Goal: Check status: Check status

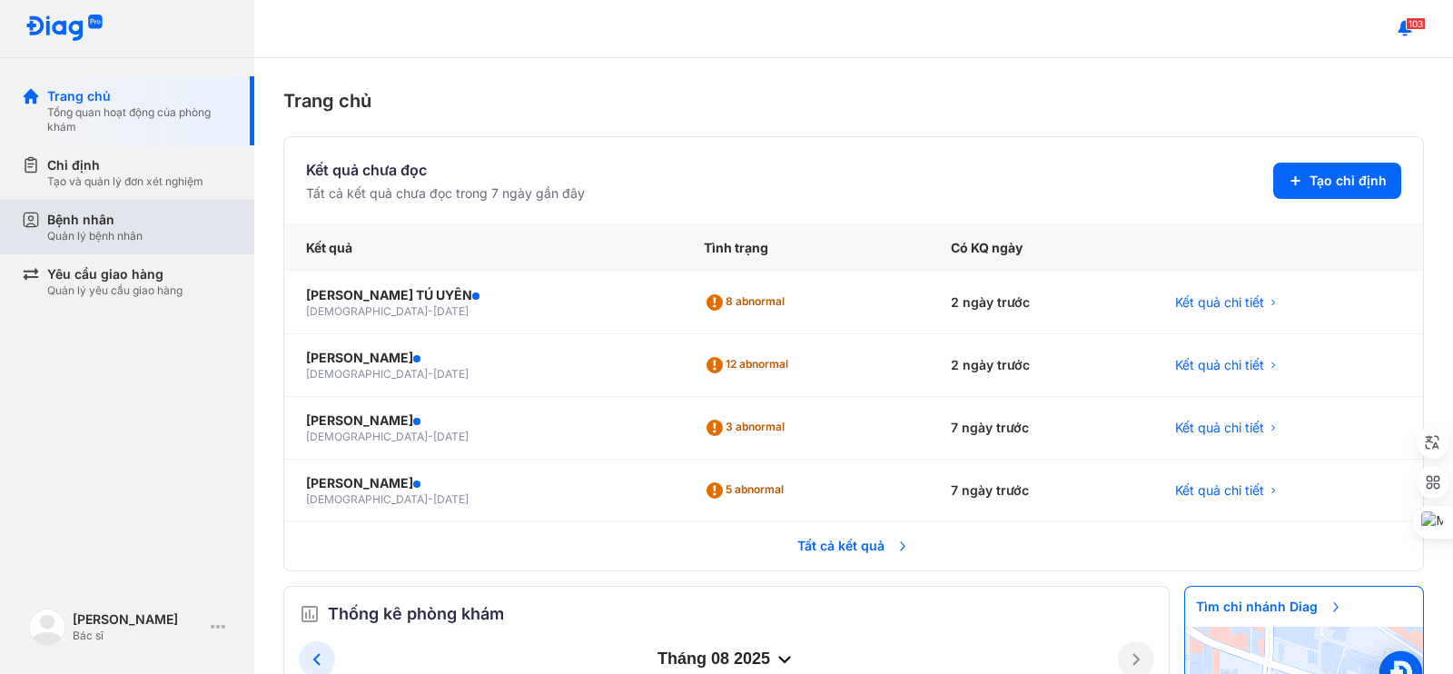
click at [168, 217] on div "Bệnh nhân Quản lý bệnh nhân" at bounding box center [139, 227] width 185 height 33
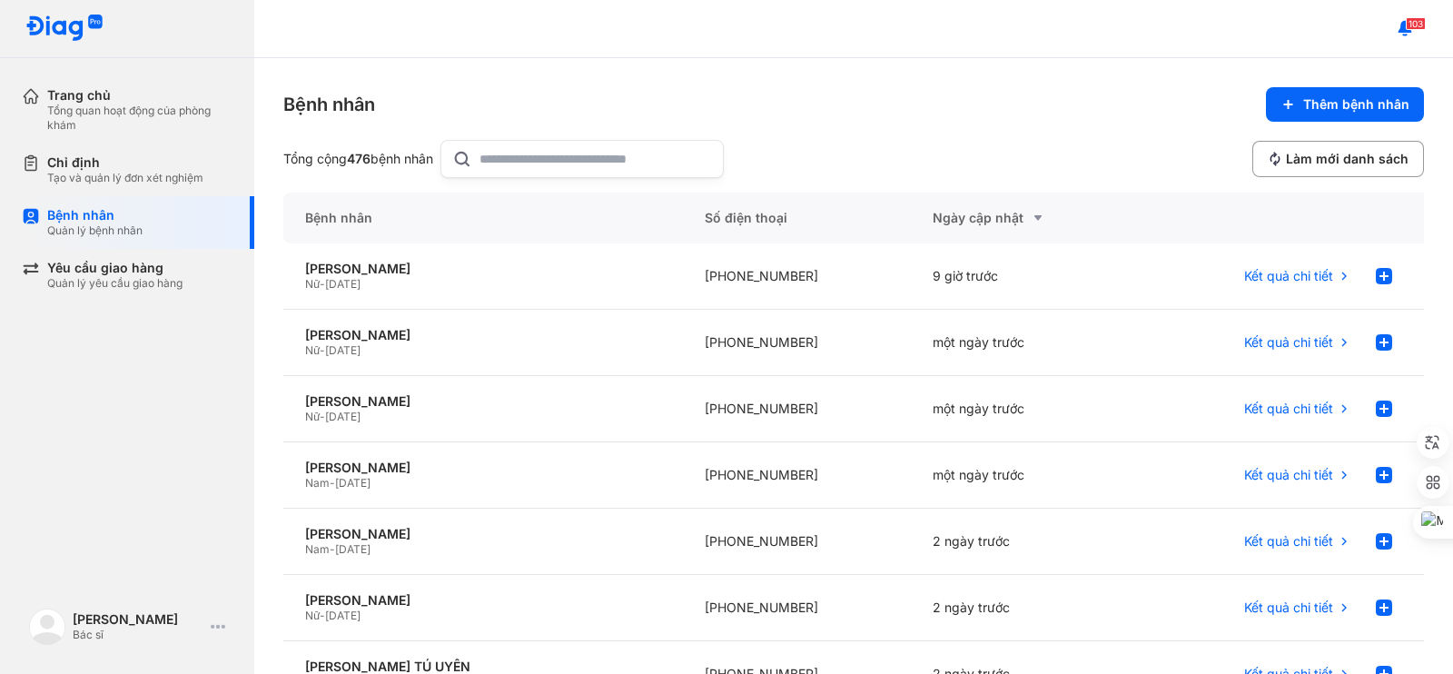
click at [540, 160] on input "text" at bounding box center [595, 159] width 232 height 36
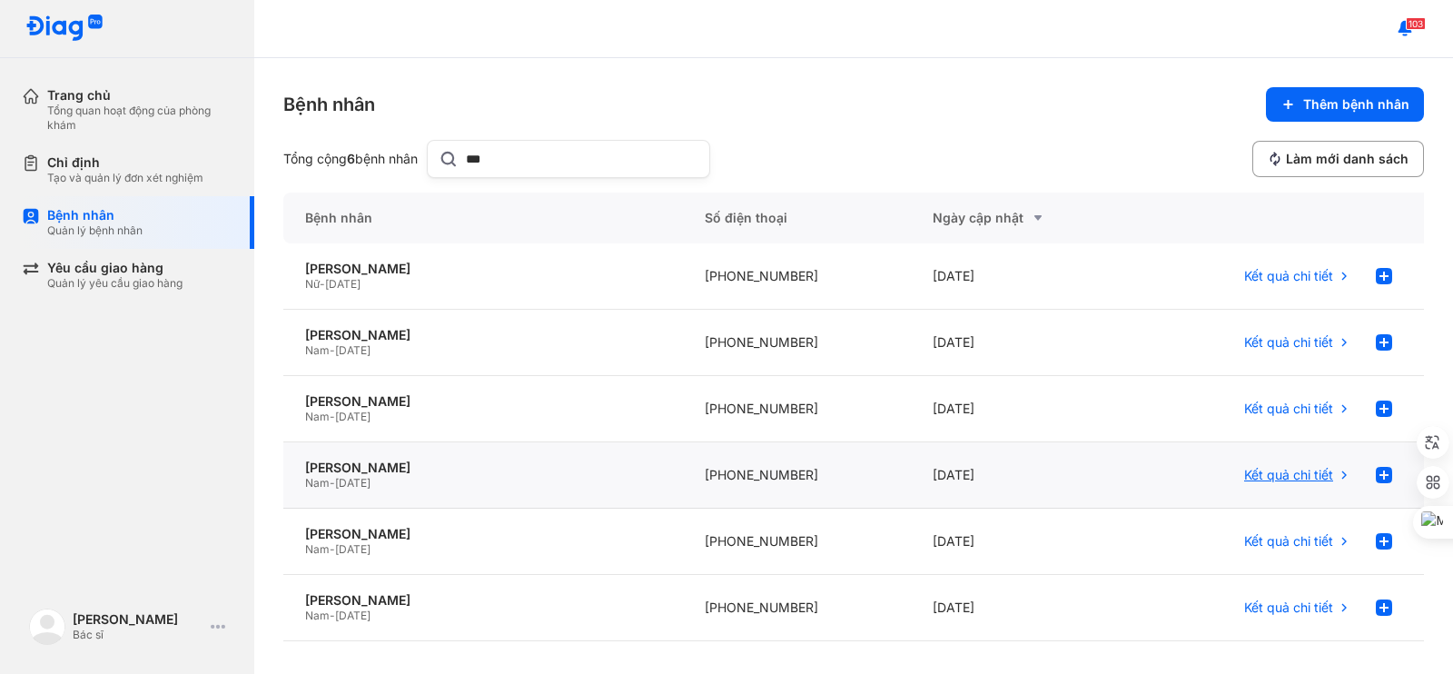
type input "***"
click at [1307, 478] on span "Kết quả chi tiết" at bounding box center [1288, 475] width 89 height 16
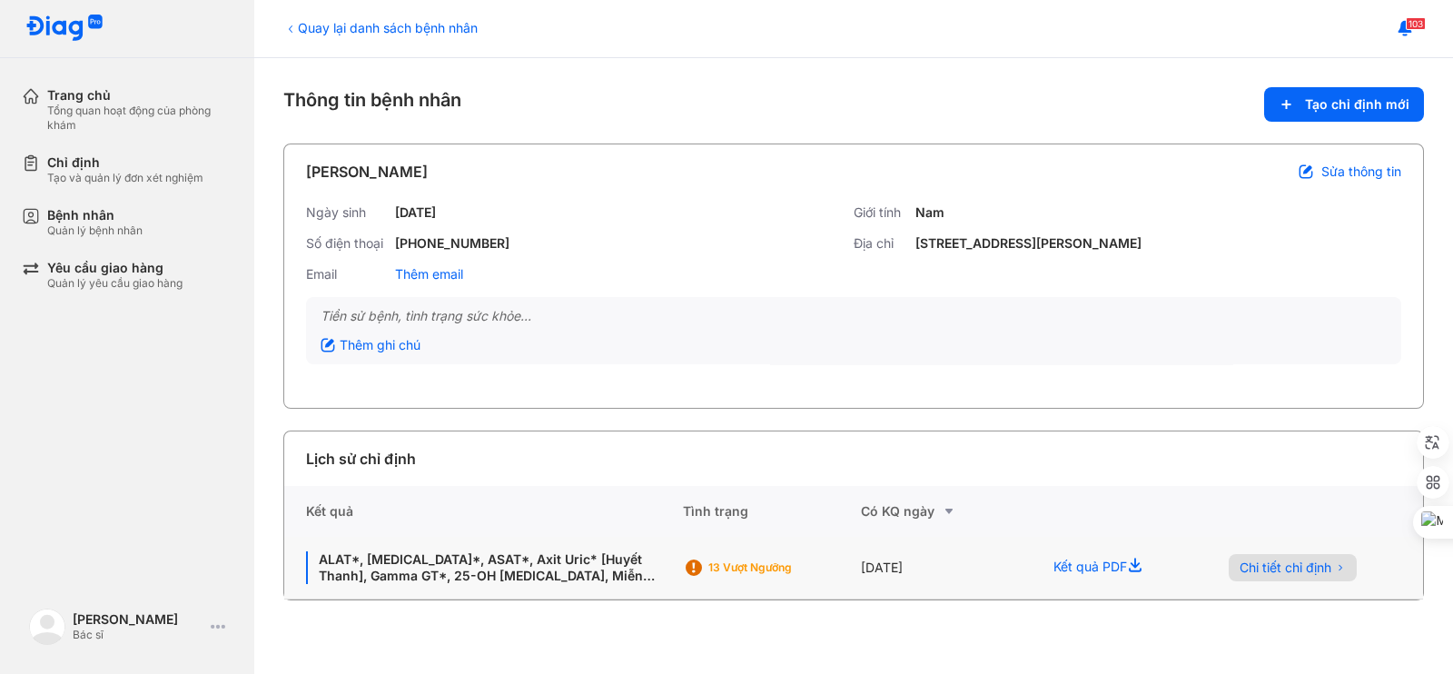
click at [1294, 571] on span "Chi tiết chỉ định" at bounding box center [1285, 567] width 92 height 16
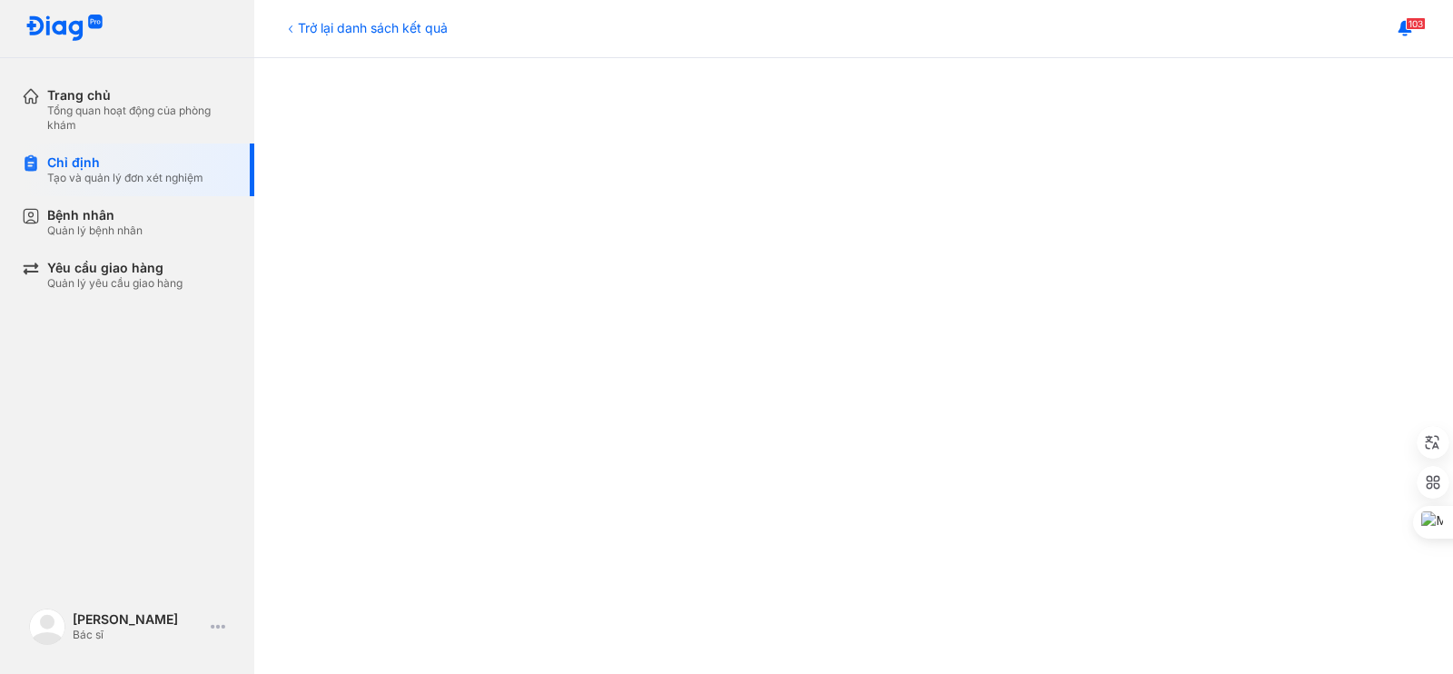
scroll to position [303, 0]
